Goal: Find specific page/section: Find specific page/section

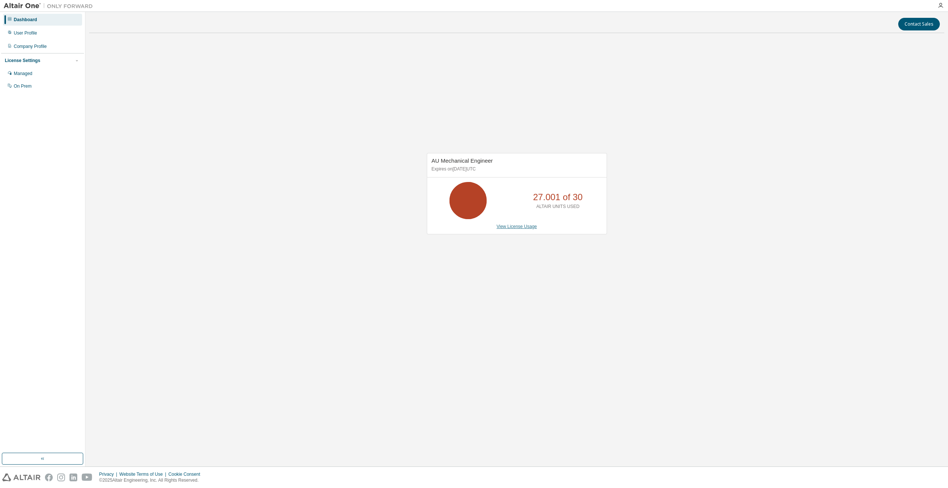
click at [511, 227] on link "View License Usage" at bounding box center [517, 226] width 40 height 5
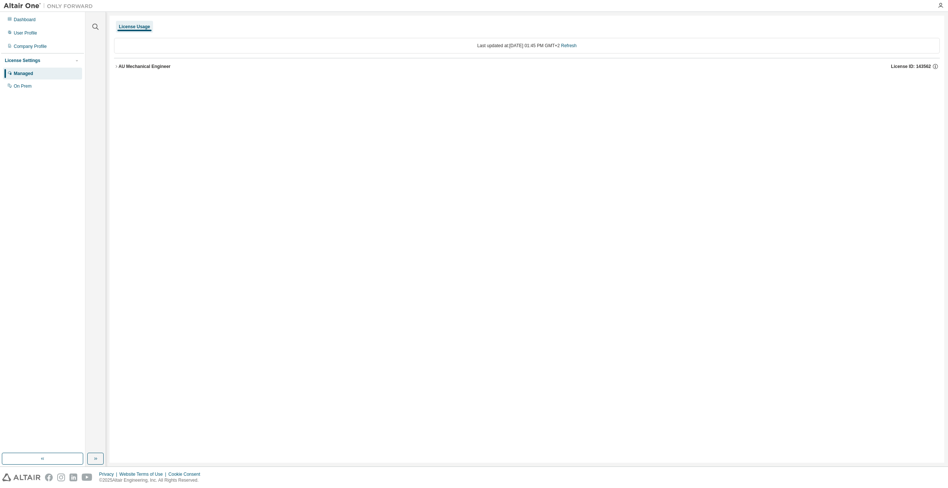
click at [118, 65] on icon "button" at bounding box center [116, 66] width 4 height 4
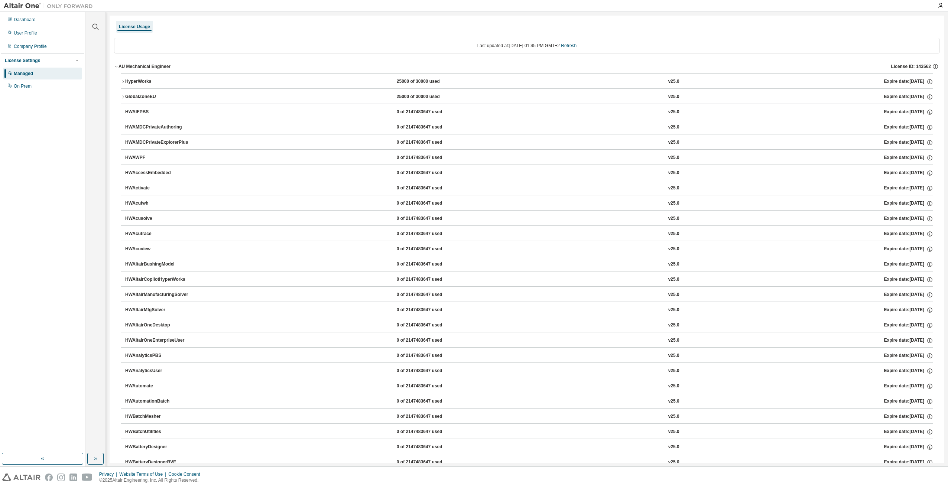
click at [123, 81] on icon "button" at bounding box center [123, 81] width 4 height 4
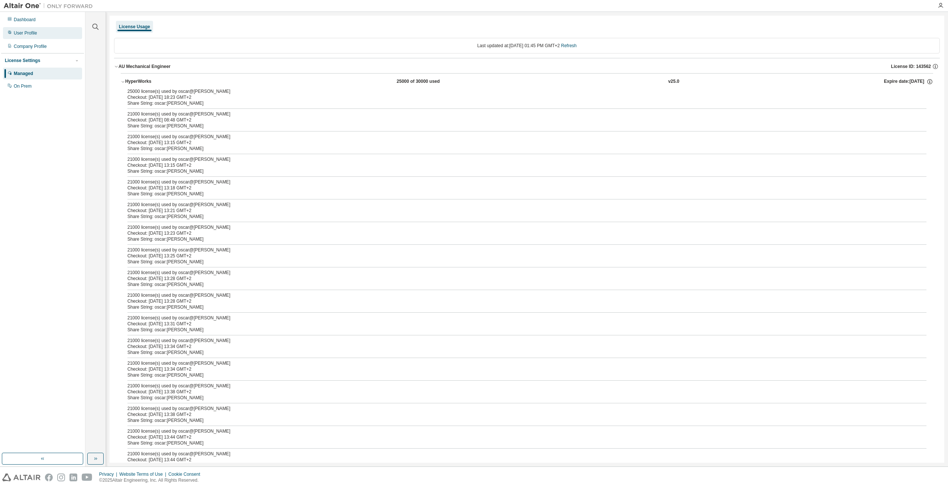
click at [23, 38] on div "User Profile" at bounding box center [42, 33] width 79 height 12
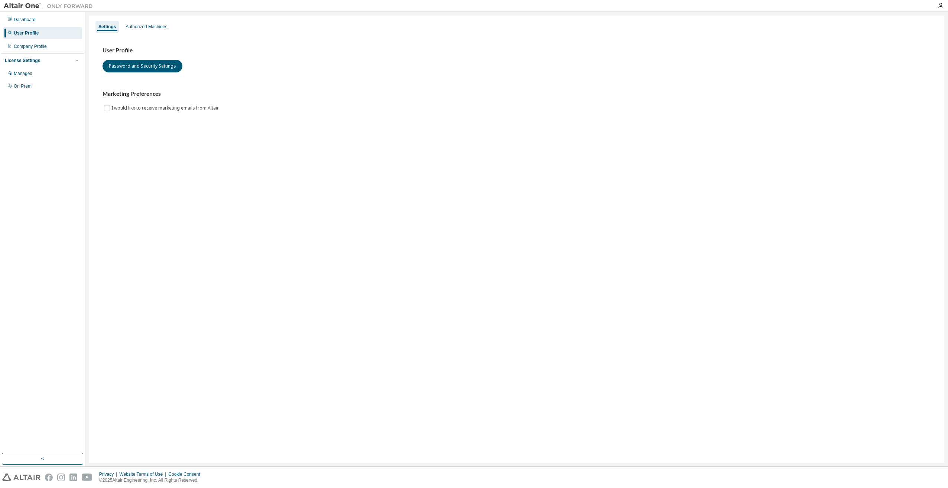
click at [25, 28] on div "User Profile" at bounding box center [42, 33] width 79 height 12
click at [25, 24] on div "Dashboard" at bounding box center [42, 20] width 79 height 12
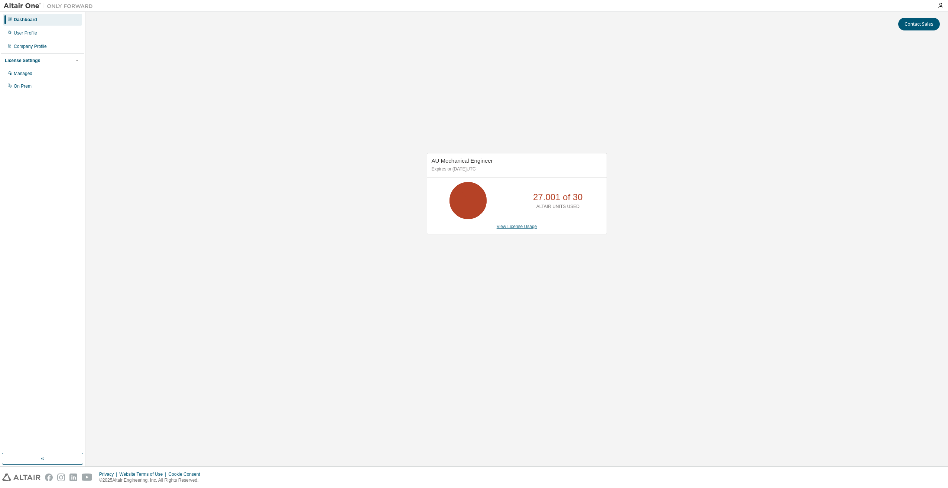
click at [514, 225] on link "View License Usage" at bounding box center [517, 226] width 40 height 5
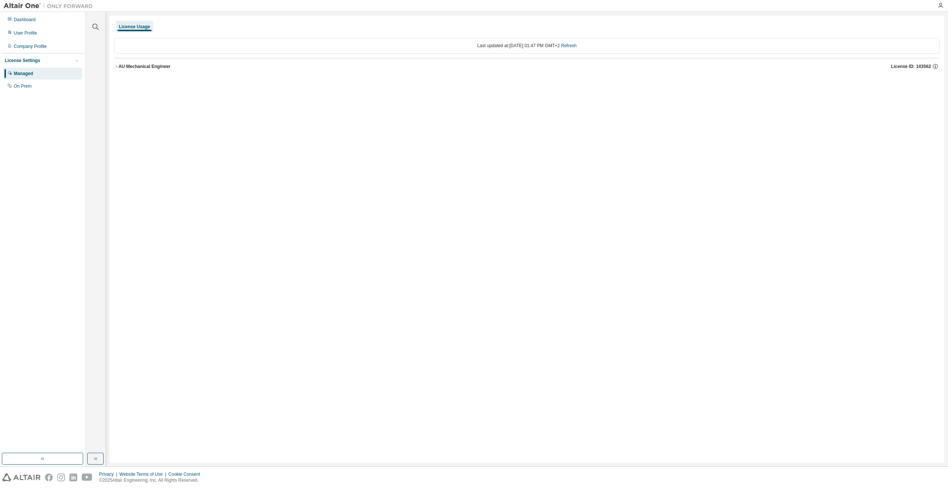
click at [117, 67] on icon "button" at bounding box center [116, 66] width 4 height 4
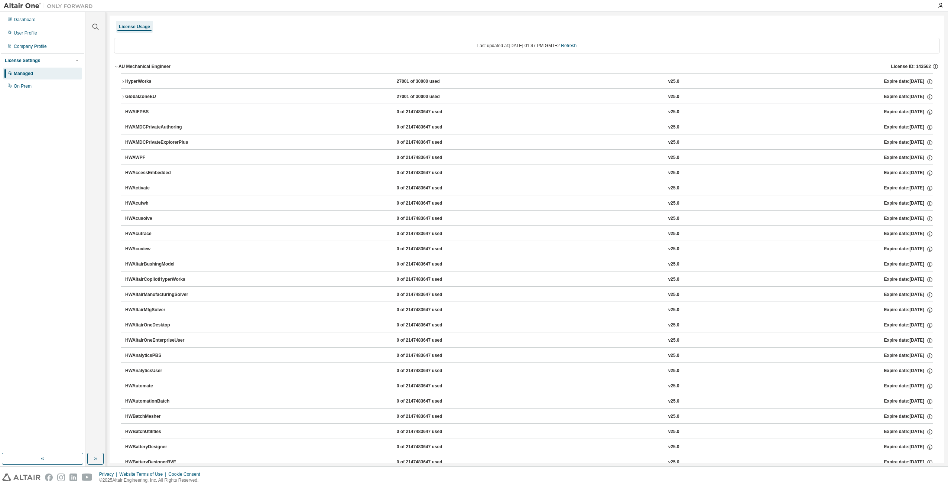
click at [123, 82] on icon "button" at bounding box center [122, 81] width 1 height 3
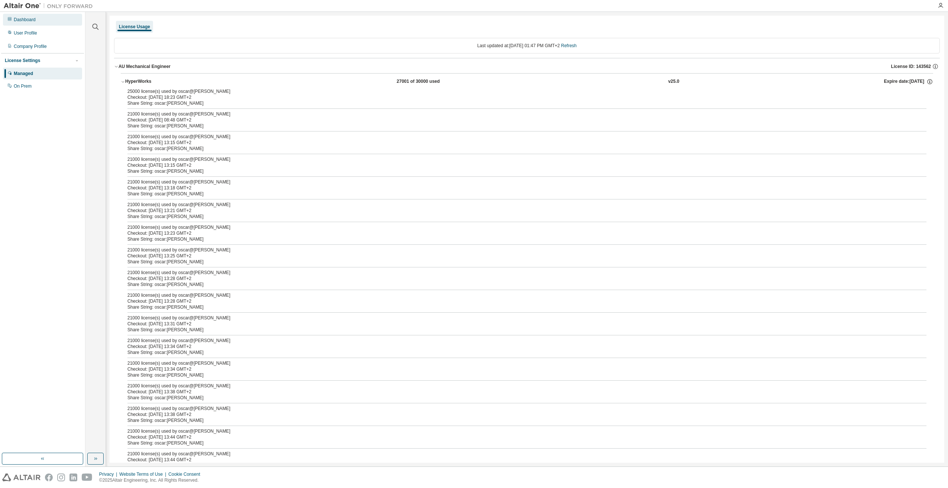
click at [14, 20] on div "Dashboard" at bounding box center [25, 20] width 22 height 6
